Goal: Find specific page/section: Find specific page/section

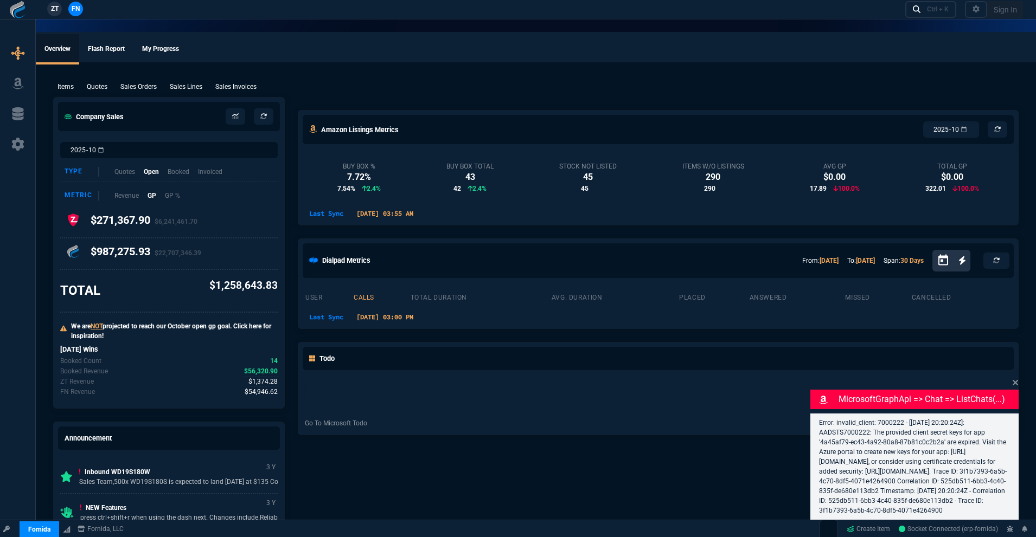
select select "18: totals"
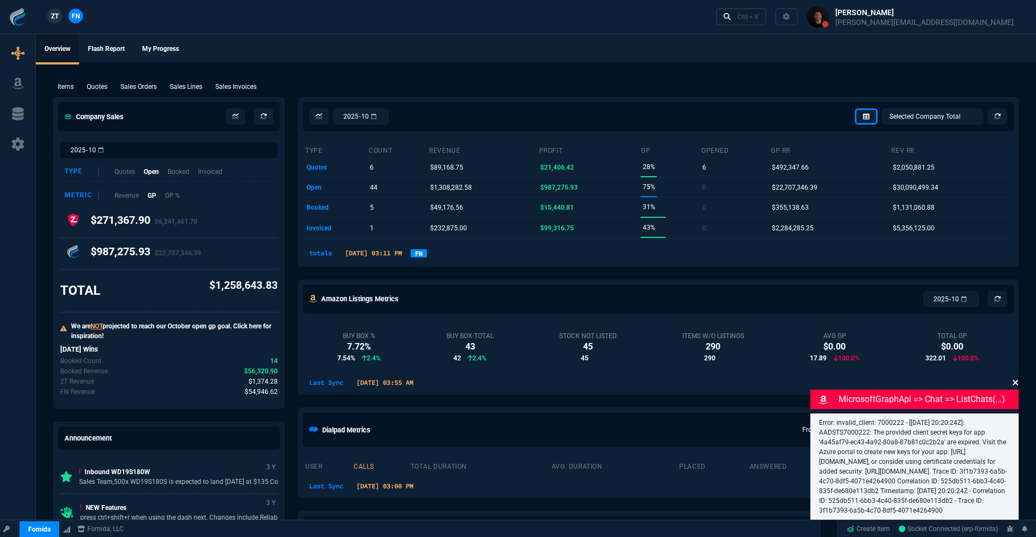
click at [1013, 379] on icon at bounding box center [1015, 383] width 7 height 9
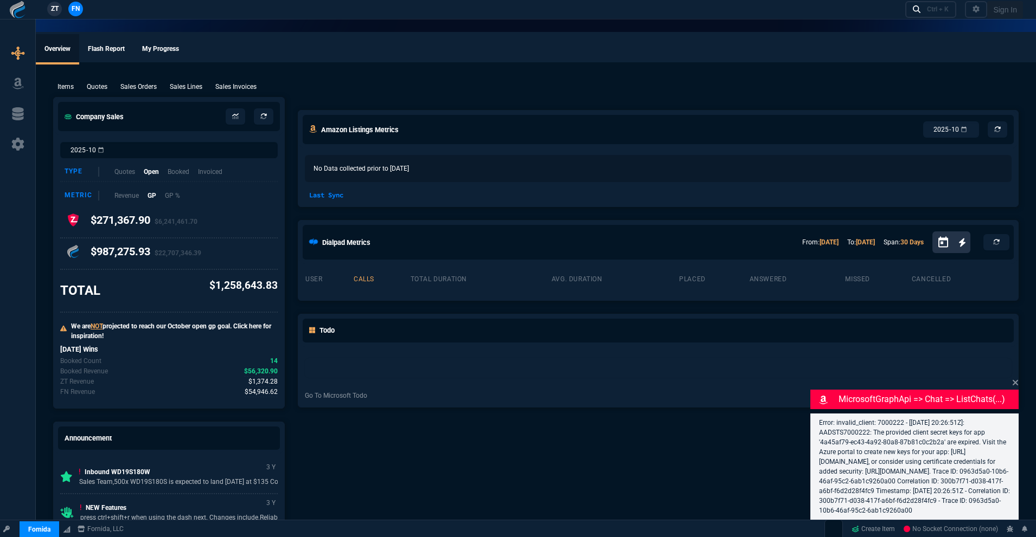
select select "18: totals"
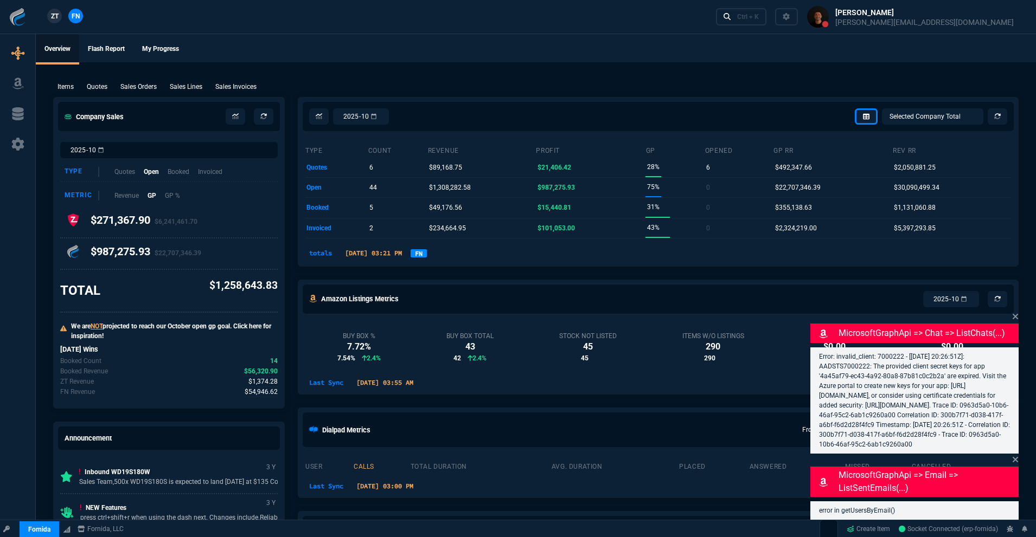
click at [427, 254] on link "FN" at bounding box center [419, 253] width 16 height 8
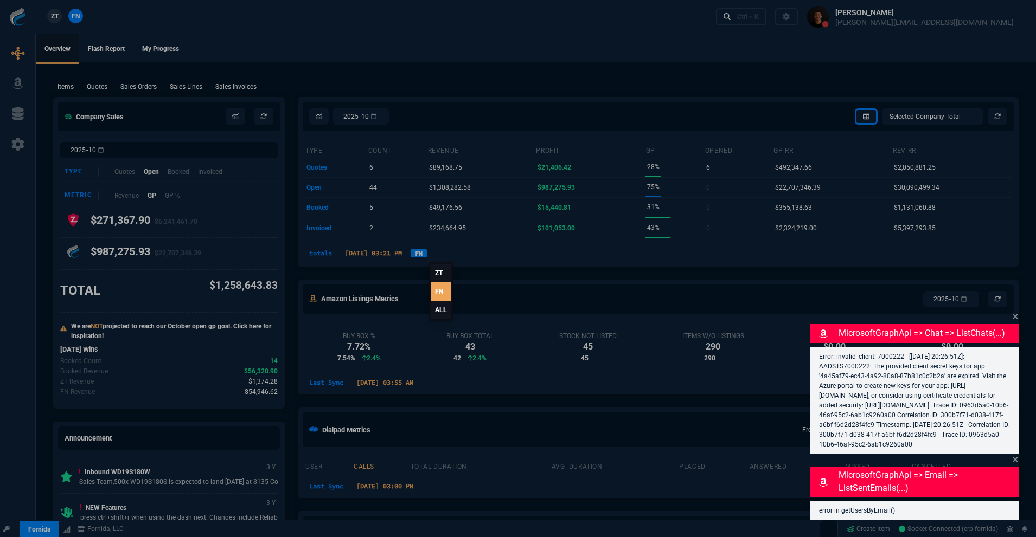
click at [433, 254] on div at bounding box center [518, 268] width 1036 height 537
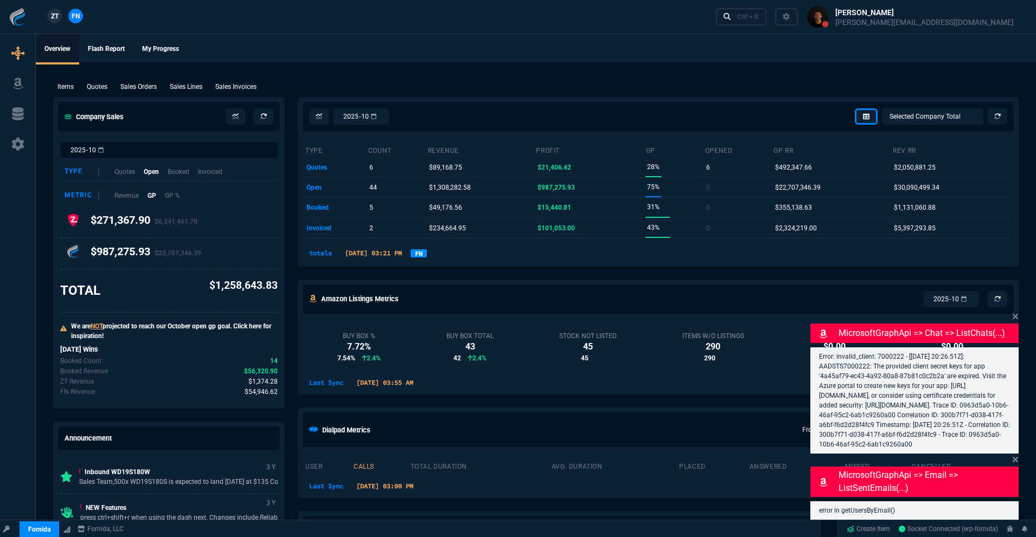
click at [427, 259] on nx-fornida-dropdown "FN" at bounding box center [419, 253] width 16 height 13
click at [427, 254] on link "FN" at bounding box center [419, 253] width 16 height 8
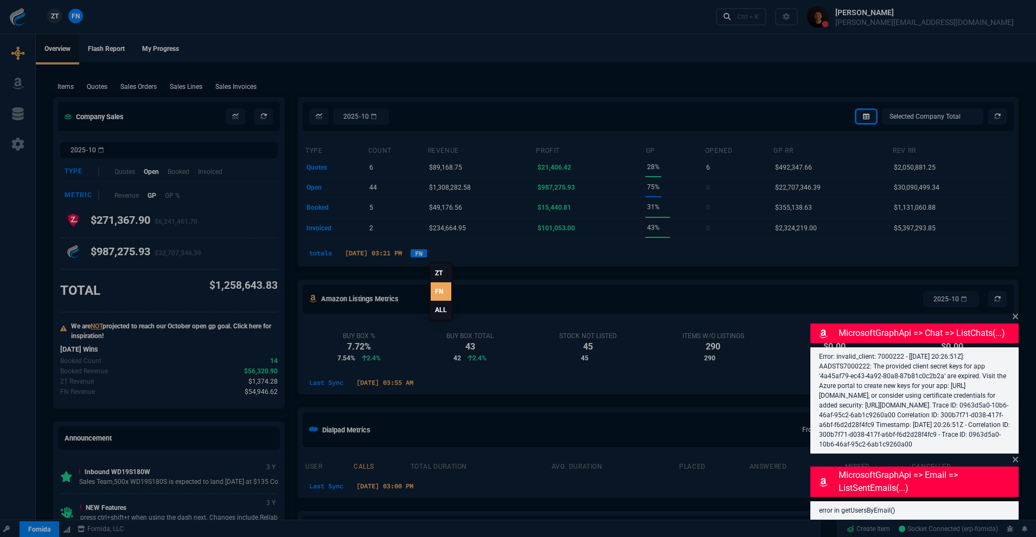
click at [439, 309] on link "ALL" at bounding box center [441, 310] width 21 height 18
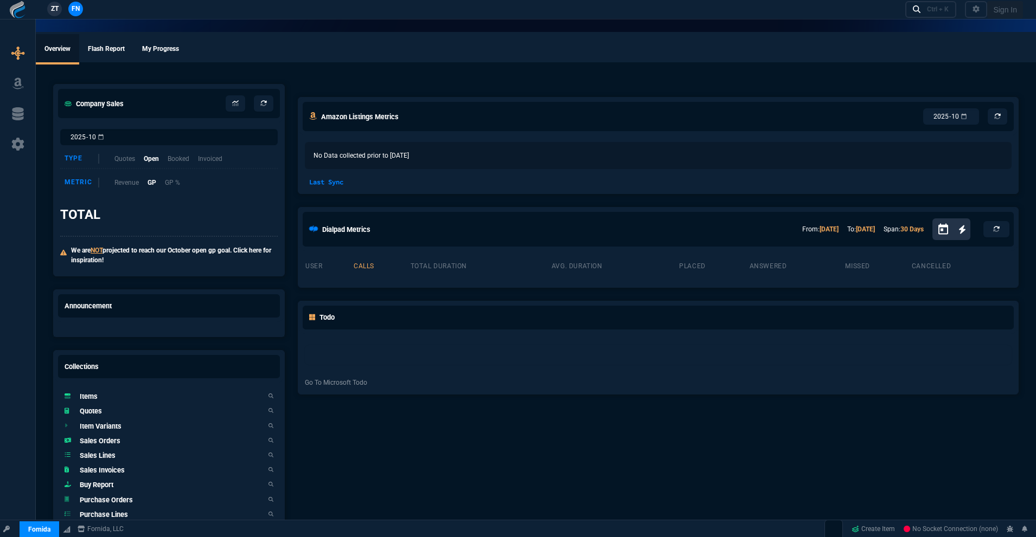
select select "18: totals"
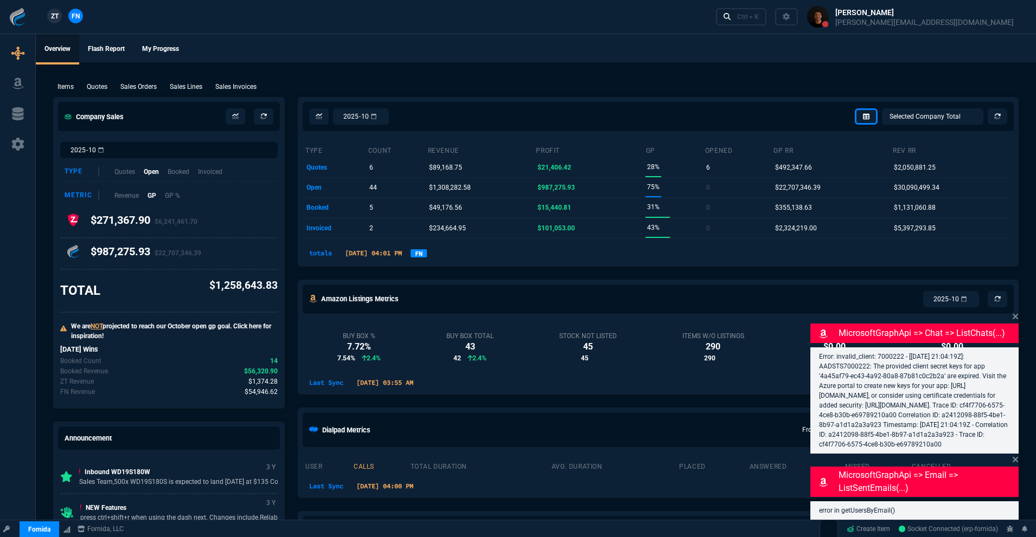
drag, startPoint x: 449, startPoint y: 255, endPoint x: 437, endPoint y: 256, distance: 12.5
click at [438, 256] on div "totals 10/01/2025 04:01 PM FN" at bounding box center [658, 253] width 707 height 13
click at [427, 256] on link "FN" at bounding box center [419, 253] width 16 height 8
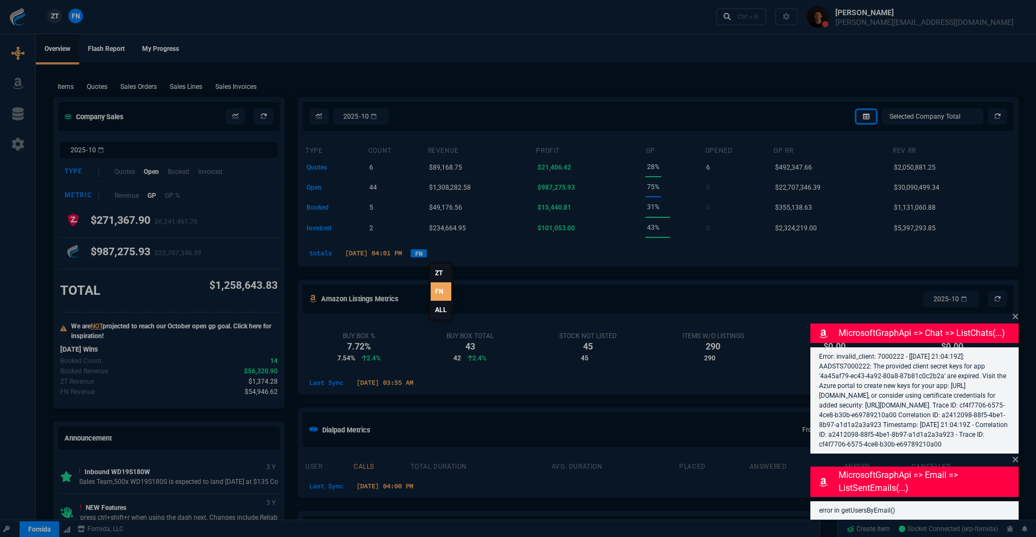
click at [440, 309] on link "ALL" at bounding box center [441, 310] width 21 height 18
